Goal: Find specific page/section: Find specific page/section

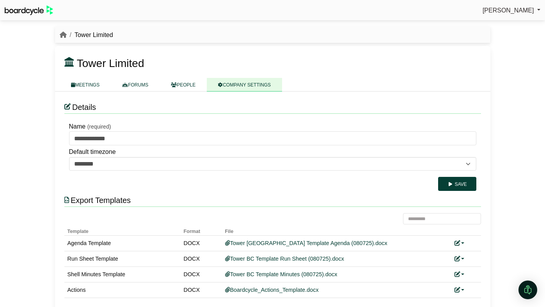
scroll to position [10, 0]
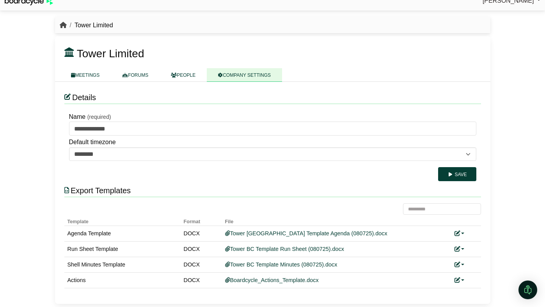
click at [60, 26] on icon "breadcrumb" at bounding box center [63, 25] width 7 height 6
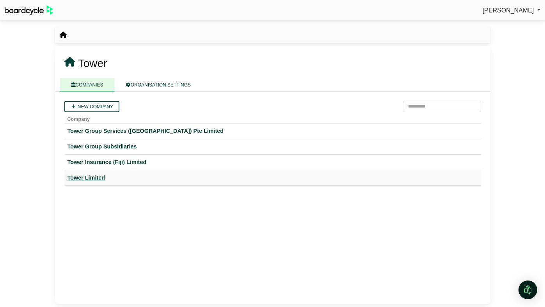
click at [91, 175] on div "Tower Limited" at bounding box center [272, 177] width 410 height 9
